Goal: Transaction & Acquisition: Register for event/course

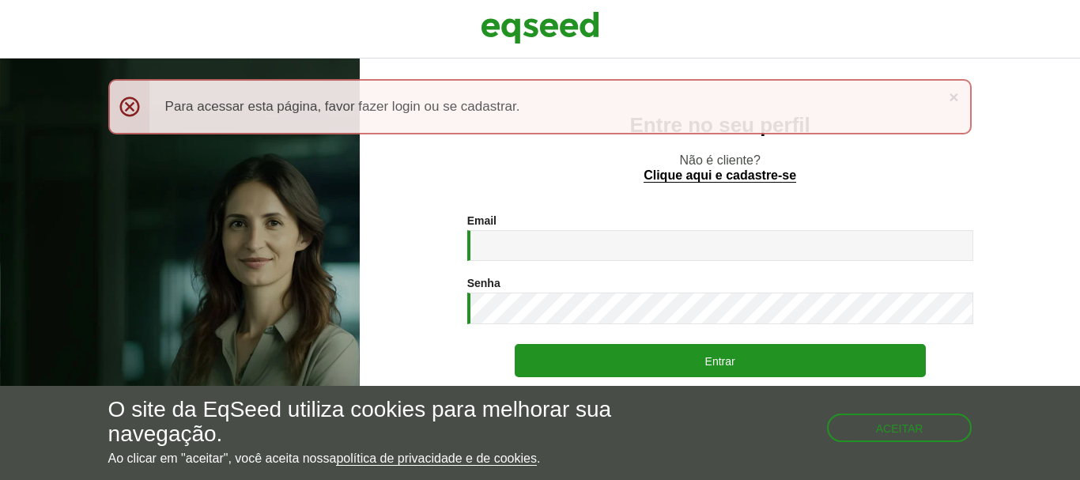
click at [545, 257] on input "Email *" at bounding box center [720, 245] width 506 height 31
type input "**********"
click at [515, 344] on button "Entrar" at bounding box center [720, 360] width 411 height 33
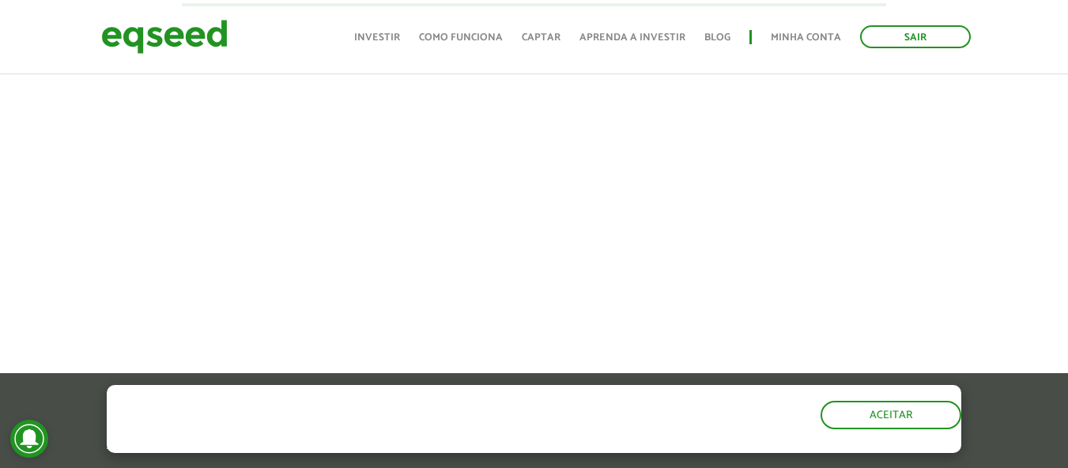
scroll to position [1618, 0]
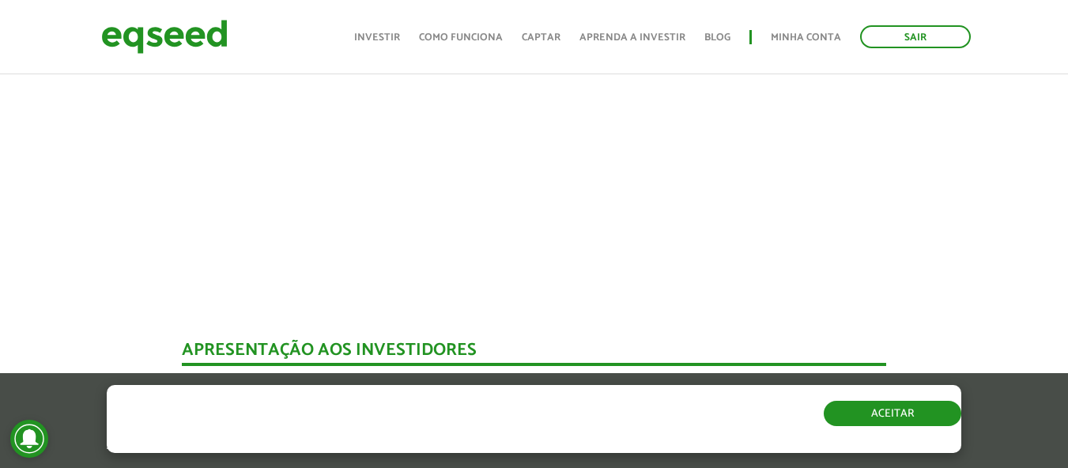
click at [872, 415] on button "Aceitar" at bounding box center [893, 413] width 138 height 25
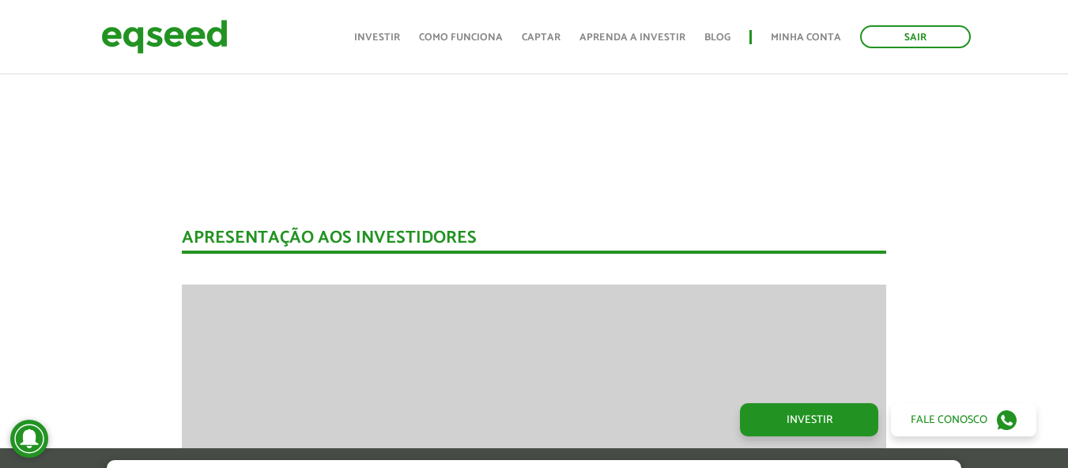
scroll to position [1934, 0]
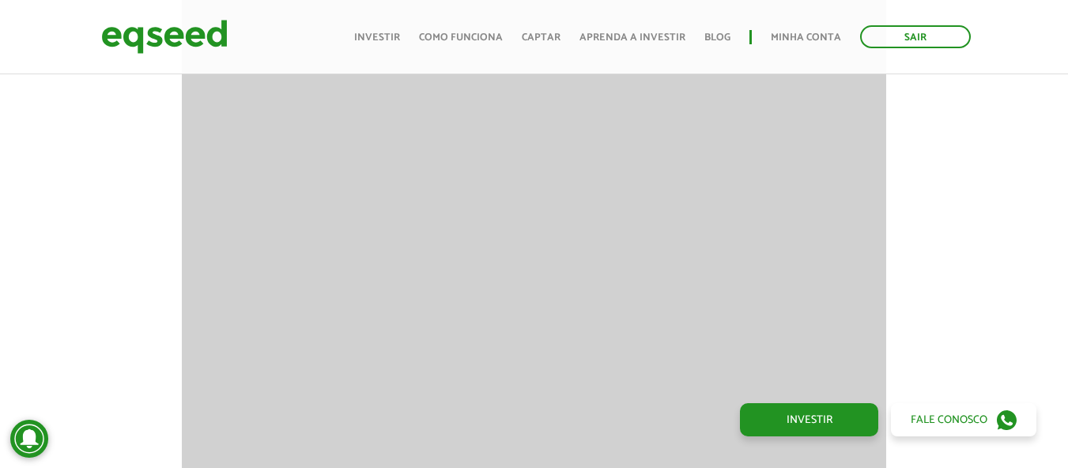
scroll to position [2013, 0]
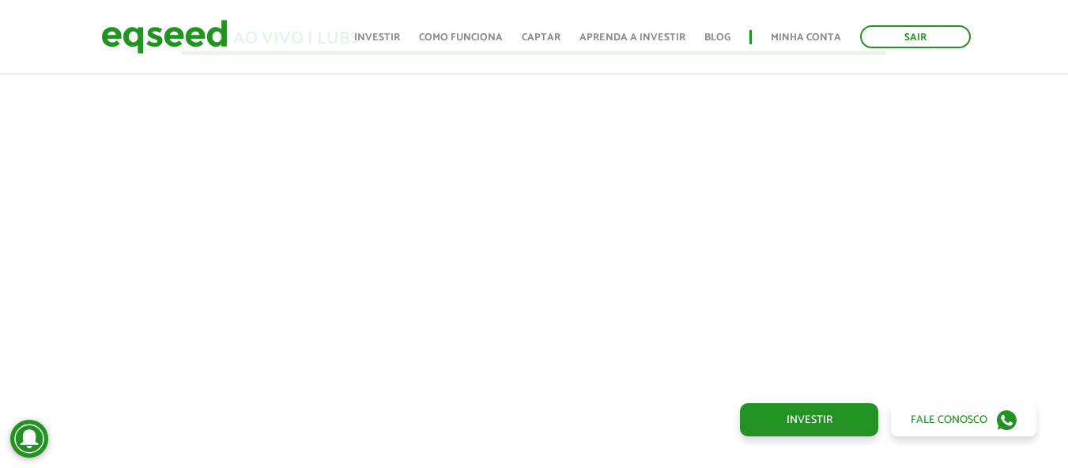
scroll to position [1460, 0]
